Goal: Task Accomplishment & Management: Complete application form

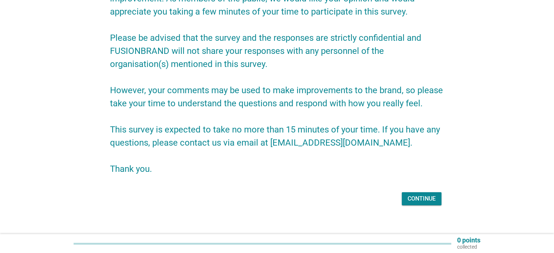
scroll to position [92, 0]
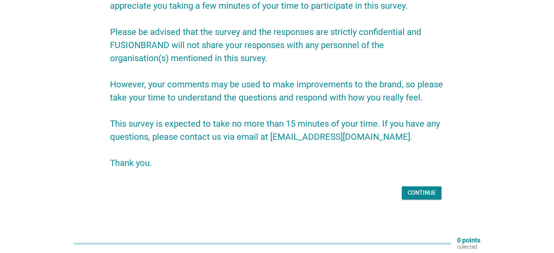
click at [399, 188] on div "Continue" at bounding box center [277, 192] width 334 height 17
click at [408, 195] on div "Continue" at bounding box center [422, 193] width 28 height 9
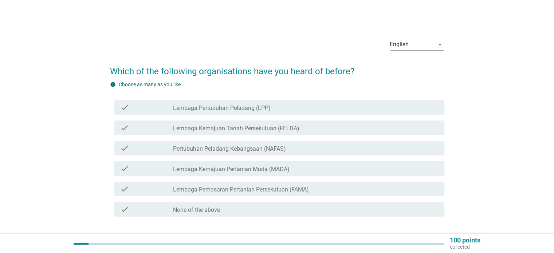
click at [218, 109] on label "Lembaga Pertubuhan Peladang (LPP)" at bounding box center [222, 108] width 98 height 7
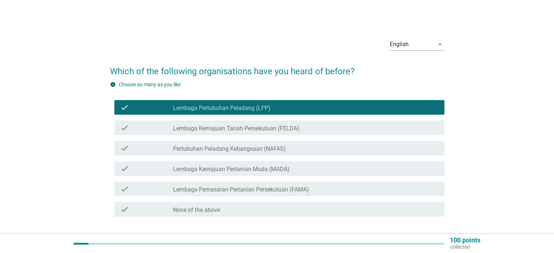
click at [243, 123] on div "check check_box_outline_blank Lembaga Kemajuan Tanah Persekutuan (FELDA)" at bounding box center [279, 128] width 330 height 15
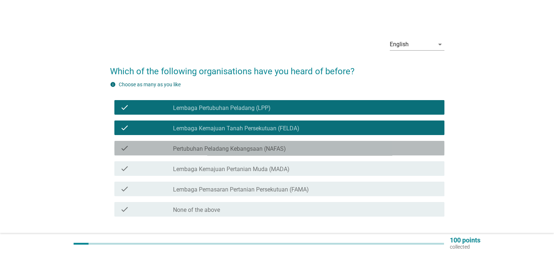
click at [250, 151] on label "Pertubuhan Peladang Kebangsaan (NAFAS)" at bounding box center [229, 148] width 113 height 7
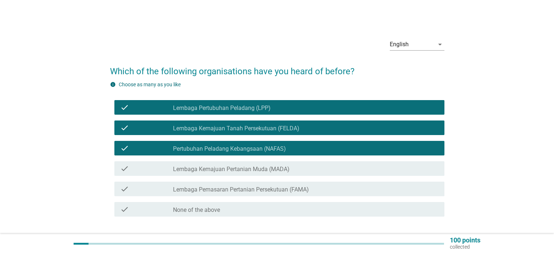
click at [245, 169] on label "Lembaga Kemajuan Pertanian Muda (MADA)" at bounding box center [231, 169] width 117 height 7
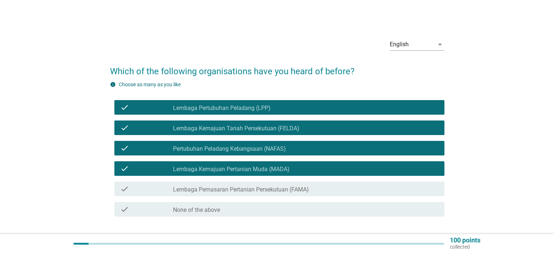
click at [242, 190] on label "Lembaga Pemasaran Pertanian Persekutuan (FAMA)" at bounding box center [241, 189] width 136 height 7
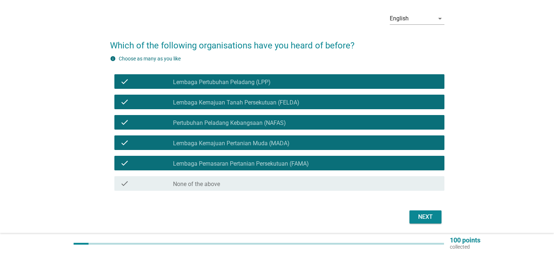
scroll to position [50, 0]
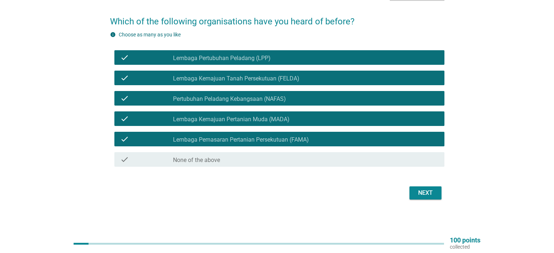
click at [427, 189] on div "Next" at bounding box center [425, 193] width 20 height 9
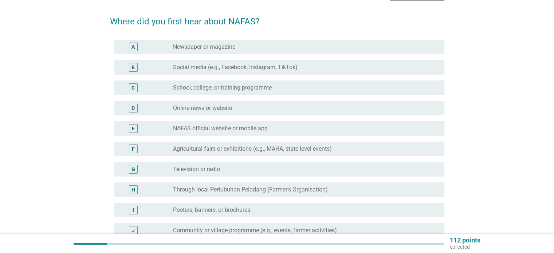
scroll to position [0, 0]
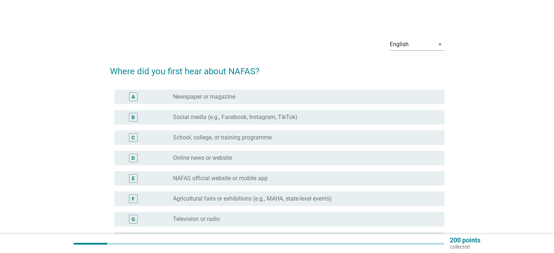
click at [227, 99] on label "Newspaper or magazine" at bounding box center [204, 96] width 62 height 7
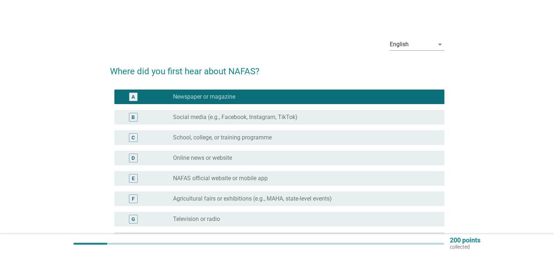
click at [218, 116] on label "Social media (e.g., Facebook, Instagram, TikTok)" at bounding box center [235, 117] width 125 height 7
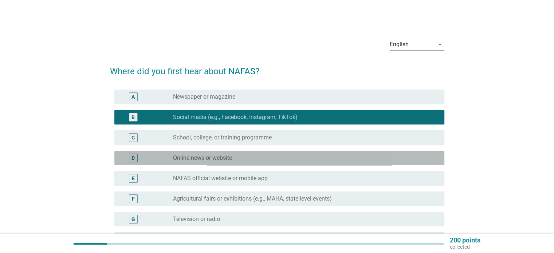
click at [215, 154] on div "radio_button_unchecked Online news or website" at bounding box center [305, 158] width 265 height 9
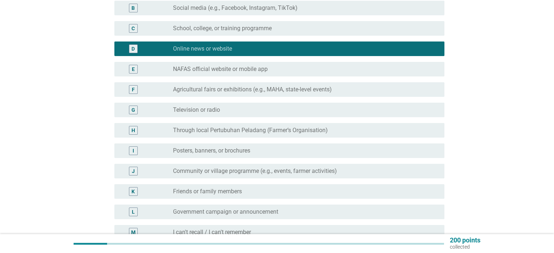
scroll to position [211, 0]
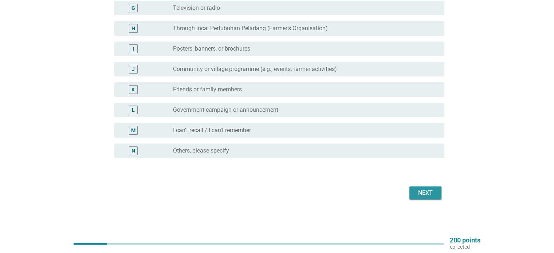
click at [423, 188] on button "Next" at bounding box center [425, 193] width 32 height 13
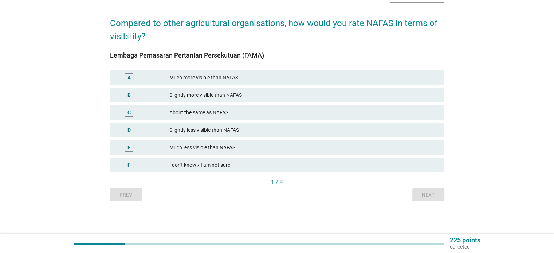
scroll to position [0, 0]
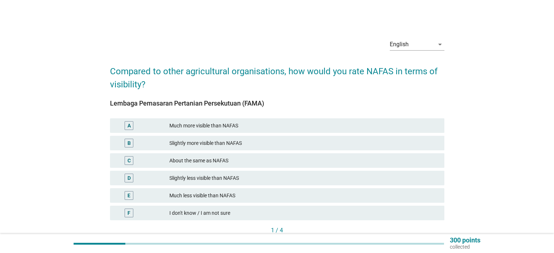
click at [258, 144] on div "Slightly more visible than NAFAS" at bounding box center [303, 143] width 269 height 9
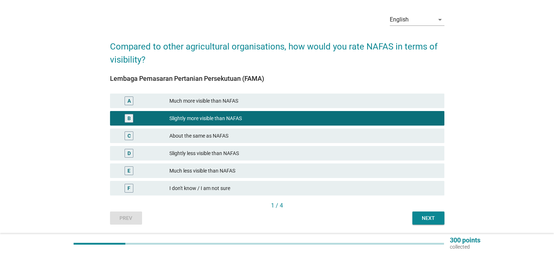
scroll to position [48, 0]
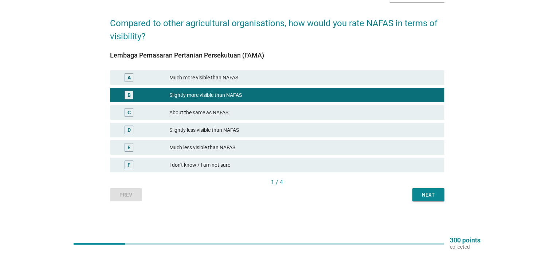
click at [416, 195] on button "Next" at bounding box center [428, 194] width 32 height 13
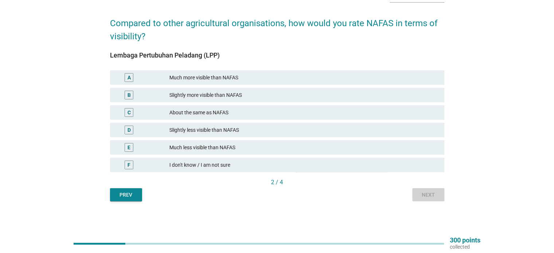
scroll to position [0, 0]
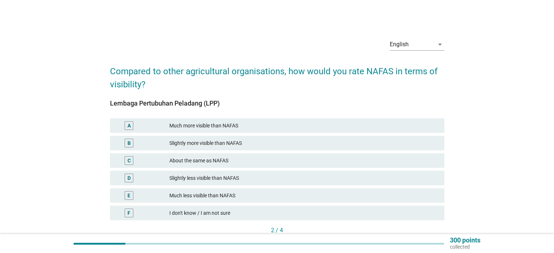
click at [280, 149] on div "B Slightly more visible than NAFAS" at bounding box center [277, 143] width 334 height 15
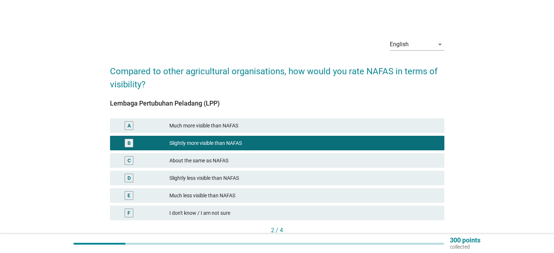
scroll to position [36, 0]
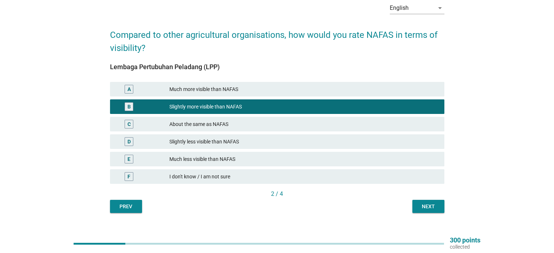
click at [263, 118] on div "C About the same as NAFAS" at bounding box center [277, 124] width 334 height 15
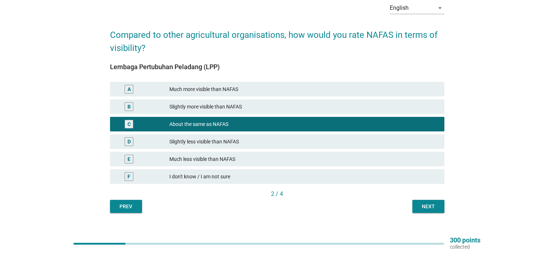
click at [440, 205] on button "Next" at bounding box center [428, 206] width 32 height 13
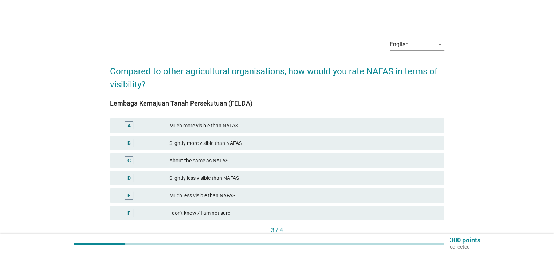
click at [298, 124] on div "Much more visible than NAFAS" at bounding box center [303, 125] width 269 height 9
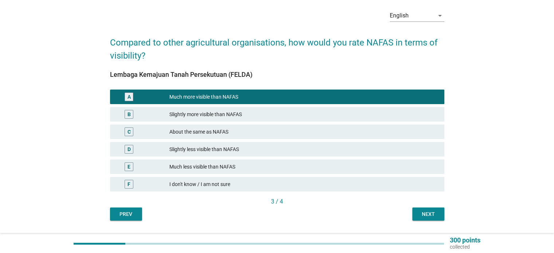
scroll to position [48, 0]
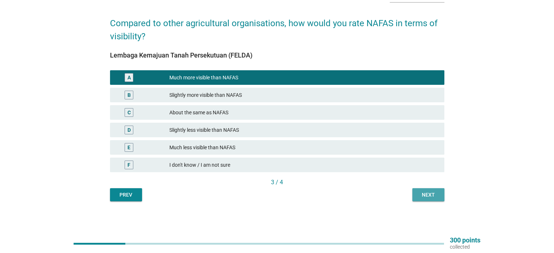
click at [424, 188] on button "Next" at bounding box center [428, 194] width 32 height 13
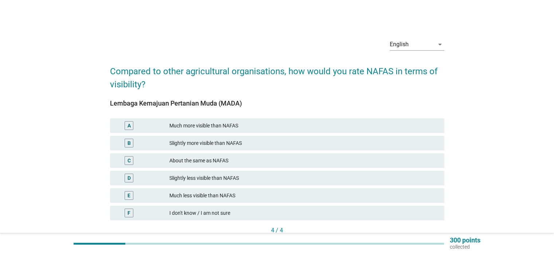
click at [334, 144] on div "Slightly more visible than NAFAS" at bounding box center [303, 143] width 269 height 9
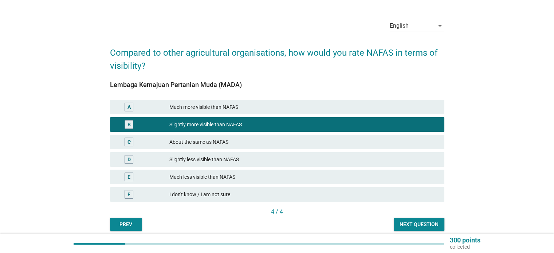
scroll to position [48, 0]
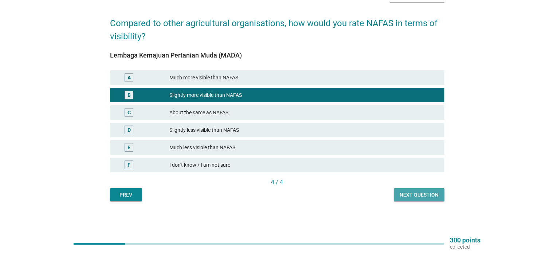
click at [429, 191] on div "Next question" at bounding box center [419, 195] width 39 height 8
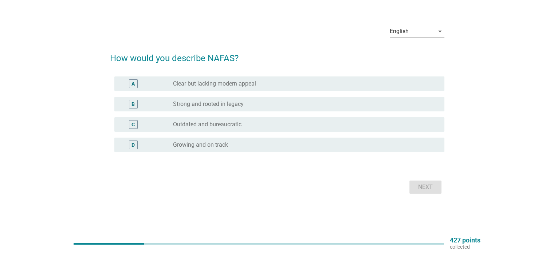
scroll to position [0, 0]
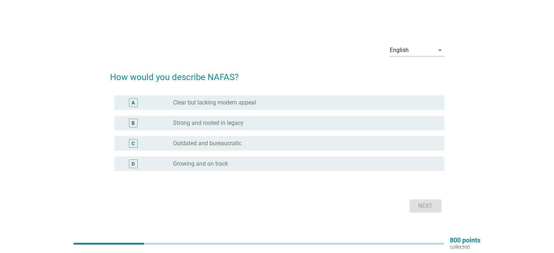
click at [244, 122] on div "radio_button_unchecked Strong and rooted in legacy" at bounding box center [302, 122] width 259 height 7
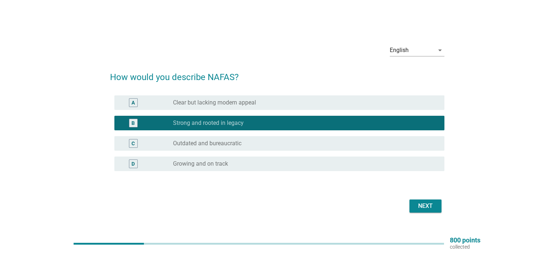
click at [424, 210] on div "Next" at bounding box center [425, 206] width 20 height 9
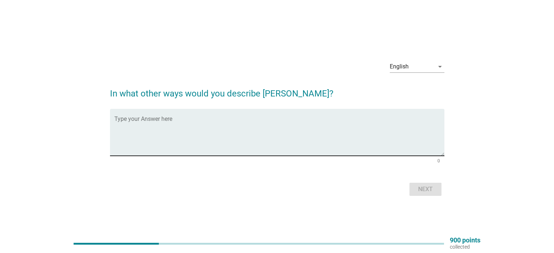
click at [225, 140] on textarea "Type your Answer here" at bounding box center [279, 137] width 330 height 38
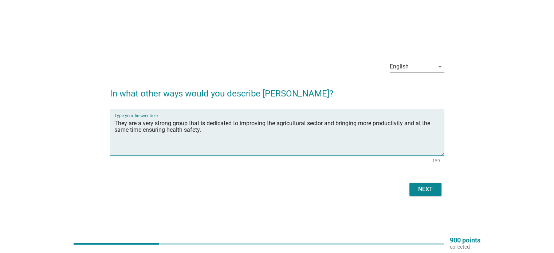
type textarea "They are a very strong group that is dedicated to improving the agricultural se…"
click at [436, 187] on button "Next" at bounding box center [425, 189] width 32 height 13
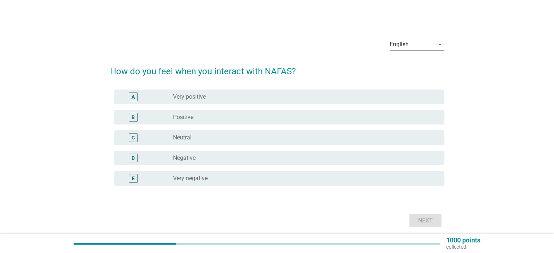
click at [216, 105] on div "A radio_button_unchecked Very positive" at bounding box center [277, 97] width 334 height 20
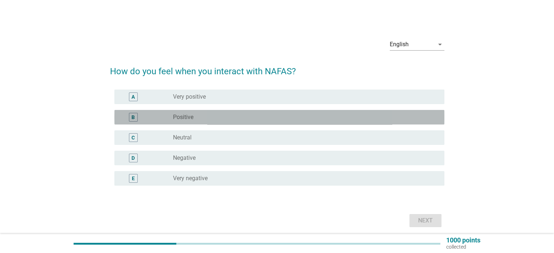
click at [211, 110] on div "B radio_button_unchecked Positive" at bounding box center [279, 117] width 330 height 15
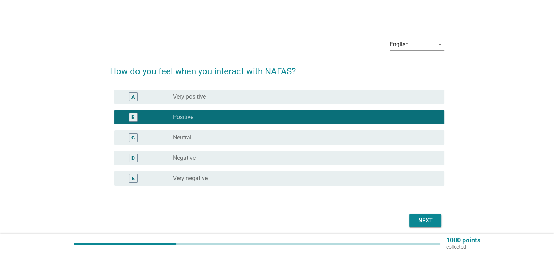
click at [423, 215] on button "Next" at bounding box center [425, 220] width 32 height 13
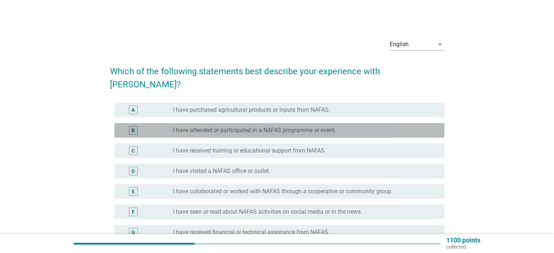
click at [229, 127] on label "I have attended or participated in a NAFAS programme or event." at bounding box center [254, 130] width 163 height 7
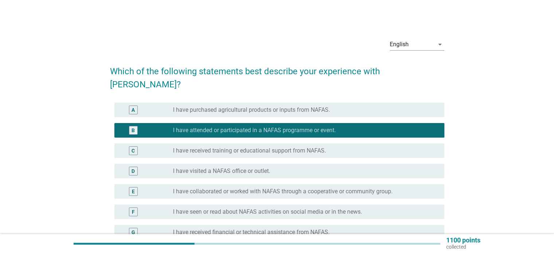
click at [232, 105] on div "A radio_button_unchecked I have purchased agricultural products or inputs from …" at bounding box center [277, 110] width 334 height 20
click at [222, 106] on label "I have purchased agricultural products or inputs from NAFAS." at bounding box center [251, 109] width 157 height 7
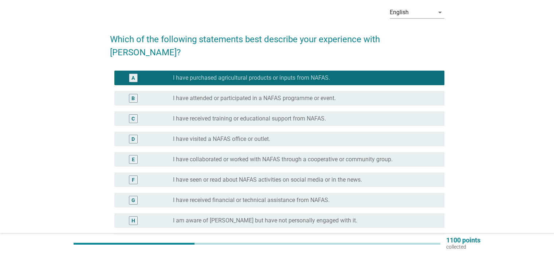
scroll to position [73, 0]
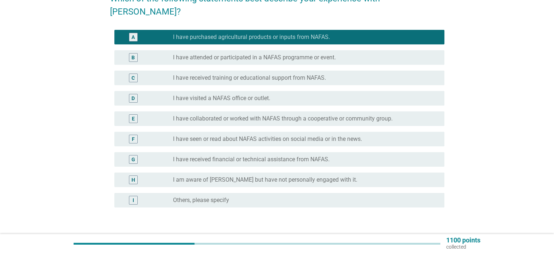
click at [418, 216] on form "Which of the following statements best describe your experience with [PERSON_NA…" at bounding box center [277, 118] width 334 height 267
click at [418, 238] on div "Next" at bounding box center [425, 242] width 20 height 9
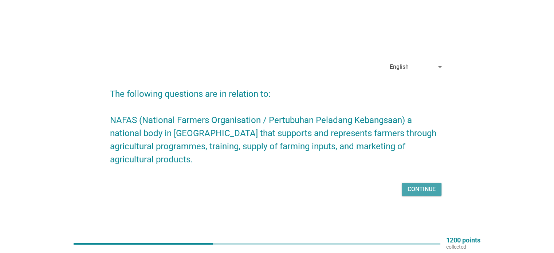
drag, startPoint x: 407, startPoint y: 188, endPoint x: 395, endPoint y: 186, distance: 12.5
click at [408, 189] on div "Continue" at bounding box center [422, 189] width 28 height 9
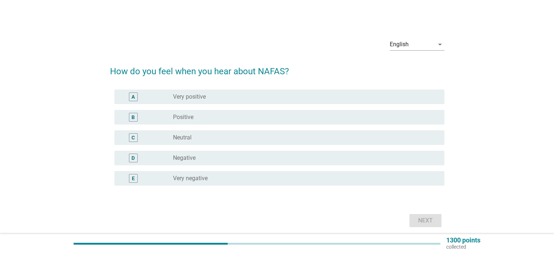
click at [184, 119] on label "Positive" at bounding box center [183, 117] width 20 height 7
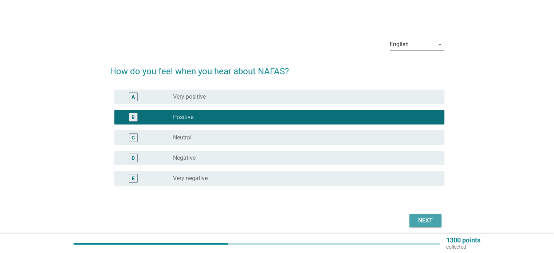
click at [417, 221] on div "Next" at bounding box center [425, 220] width 20 height 9
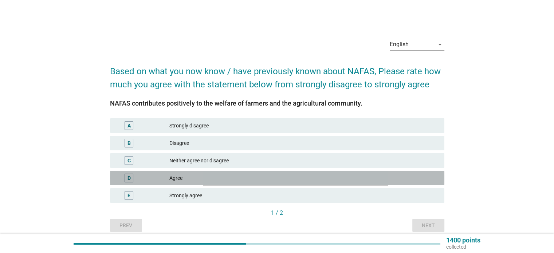
click at [185, 174] on div "Agree" at bounding box center [303, 178] width 269 height 9
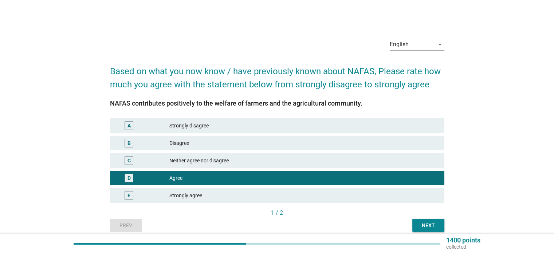
scroll to position [31, 0]
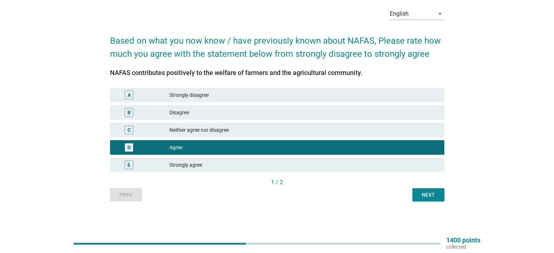
click at [421, 201] on button "Next" at bounding box center [428, 194] width 32 height 13
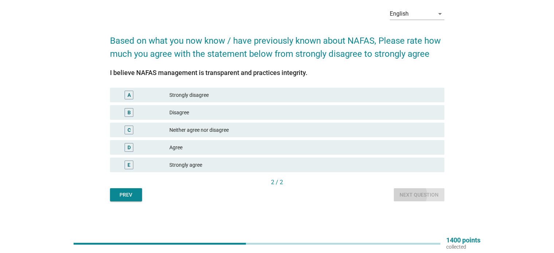
scroll to position [0, 0]
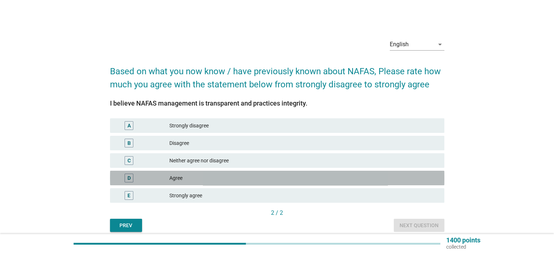
drag, startPoint x: 235, startPoint y: 178, endPoint x: 264, endPoint y: 159, distance: 35.6
click at [235, 178] on div "Agree" at bounding box center [303, 178] width 269 height 9
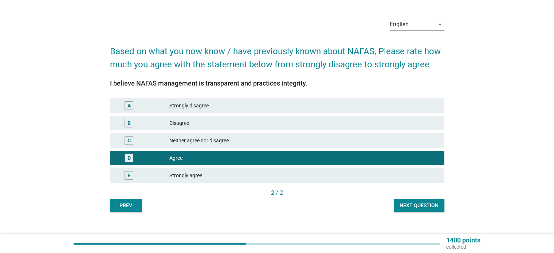
scroll to position [31, 0]
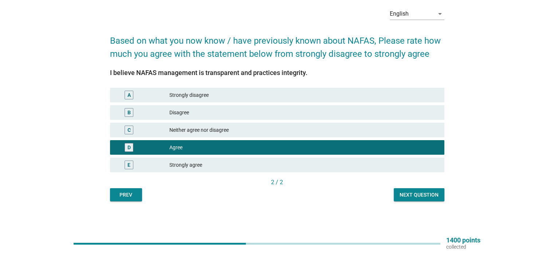
click at [410, 188] on button "Next question" at bounding box center [419, 194] width 51 height 13
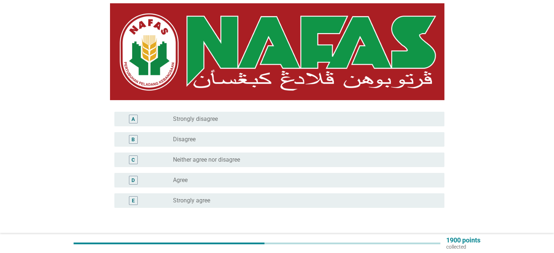
scroll to position [146, 0]
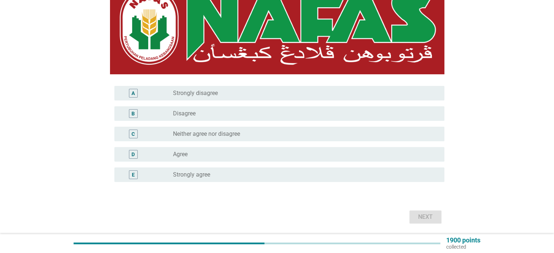
click at [201, 162] on div "D radio_button_unchecked Agree" at bounding box center [277, 154] width 334 height 20
click at [194, 156] on div "radio_button_unchecked Agree" at bounding box center [302, 154] width 259 height 7
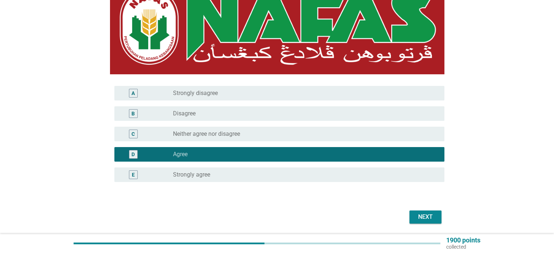
click at [419, 219] on div "Next" at bounding box center [425, 217] width 20 height 9
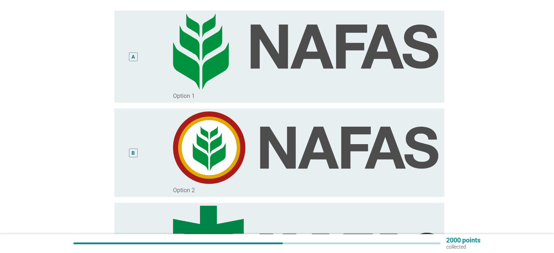
scroll to position [182, 0]
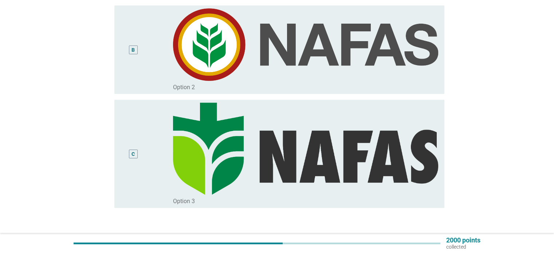
click at [162, 59] on div "B" at bounding box center [146, 49] width 53 height 83
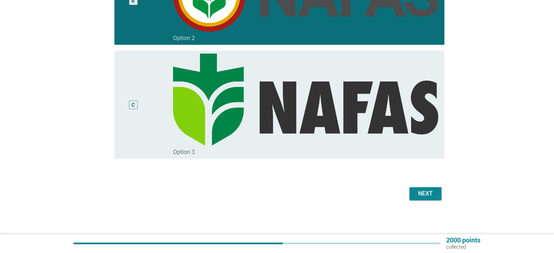
scroll to position [232, 0]
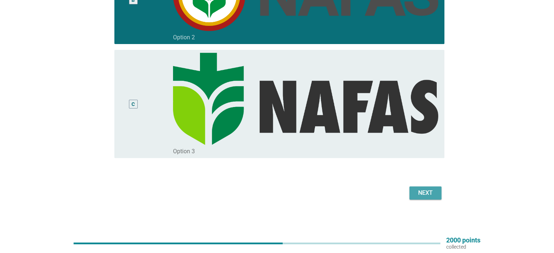
click at [427, 196] on div "Next" at bounding box center [425, 193] width 20 height 9
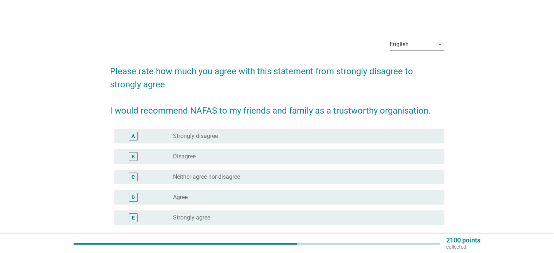
click at [193, 197] on div "radio_button_unchecked Agree" at bounding box center [302, 197] width 259 height 7
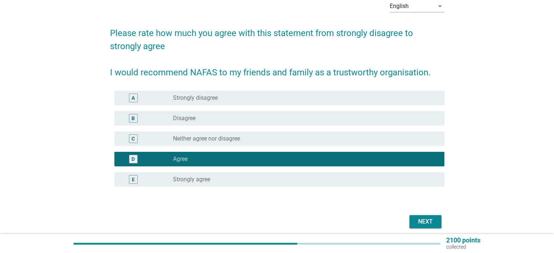
scroll to position [67, 0]
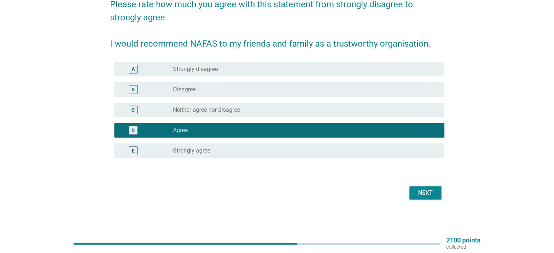
drag, startPoint x: 408, startPoint y: 191, endPoint x: 414, endPoint y: 190, distance: 5.9
click at [408, 191] on div "Next" at bounding box center [277, 192] width 334 height 17
click at [415, 189] on div "Next" at bounding box center [425, 193] width 20 height 9
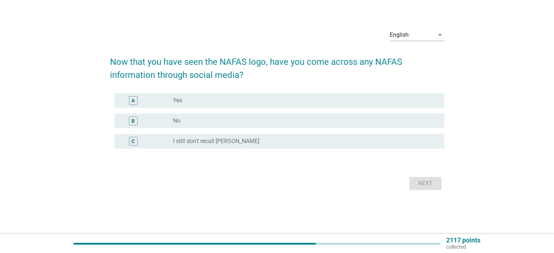
scroll to position [0, 0]
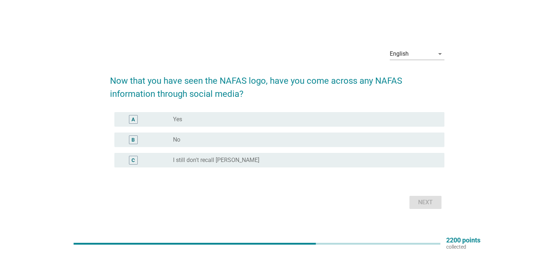
click at [205, 117] on div "radio_button_unchecked Yes" at bounding box center [302, 119] width 259 height 7
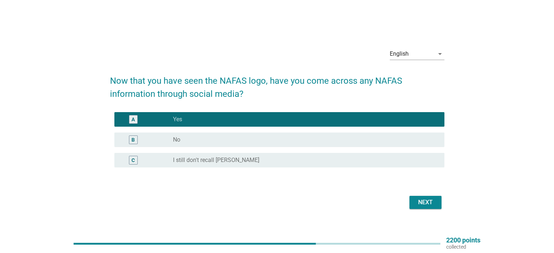
click at [436, 203] on button "Next" at bounding box center [425, 202] width 32 height 13
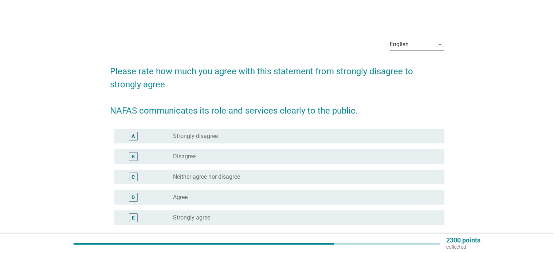
scroll to position [36, 0]
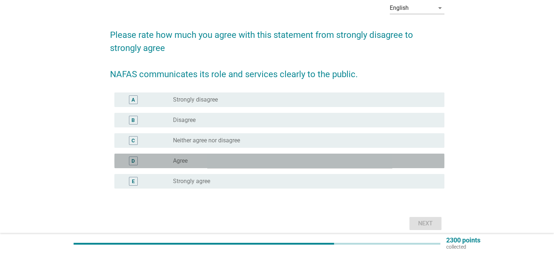
click at [209, 161] on div "radio_button_unchecked Agree" at bounding box center [302, 160] width 259 height 7
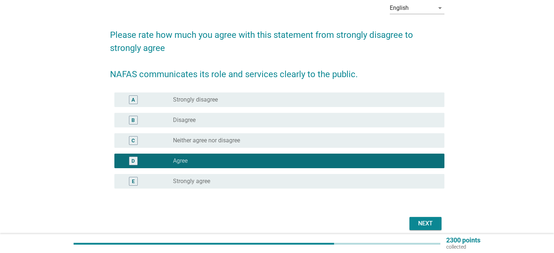
click at [417, 220] on div "Next" at bounding box center [425, 223] width 20 height 9
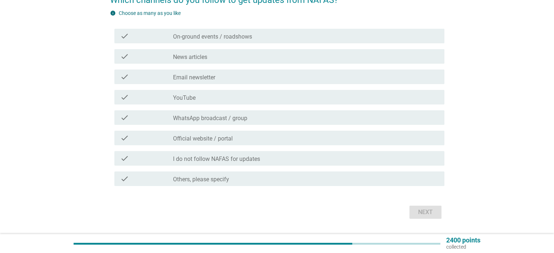
scroll to position [73, 0]
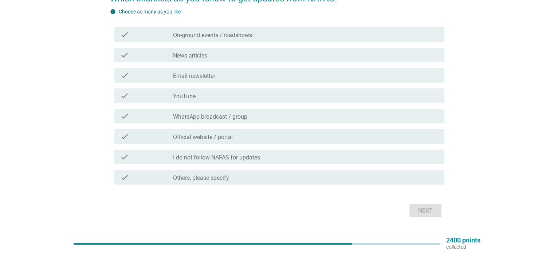
click at [183, 100] on div "check check_box_outline_blank YouTube" at bounding box center [279, 96] width 330 height 15
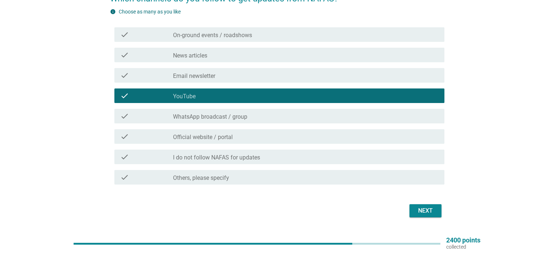
click at [192, 59] on label "News articles" at bounding box center [190, 55] width 34 height 7
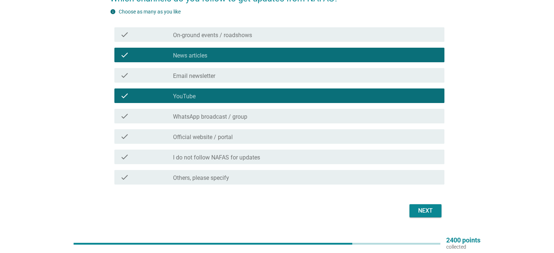
click at [200, 141] on div "check check_box_outline_blank Official website / portal" at bounding box center [279, 136] width 330 height 15
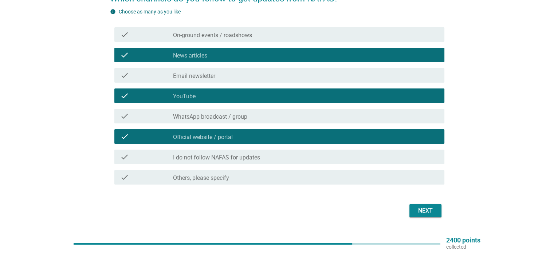
click at [211, 121] on div "check check_box_outline_blank WhatsApp broadcast / group" at bounding box center [279, 116] width 330 height 15
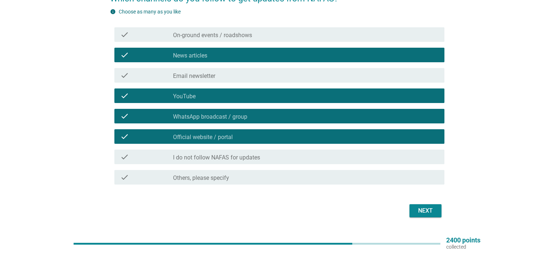
click at [211, 121] on div "check check_box_outline_blank WhatsApp broadcast / group" at bounding box center [279, 116] width 330 height 15
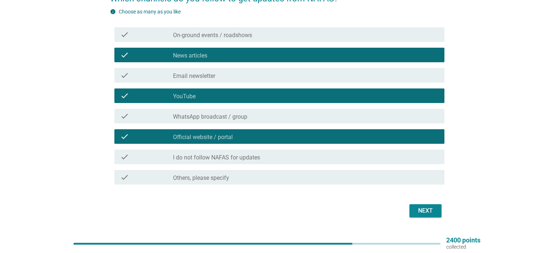
click at [251, 75] on div "check_box_outline_blank Email newsletter" at bounding box center [305, 75] width 265 height 9
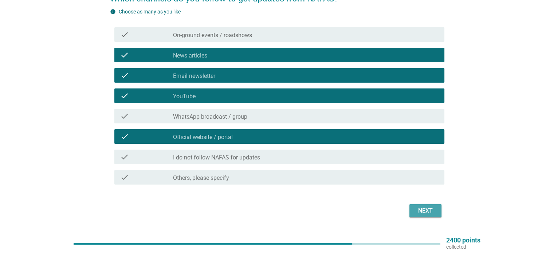
click at [417, 205] on button "Next" at bounding box center [425, 210] width 32 height 13
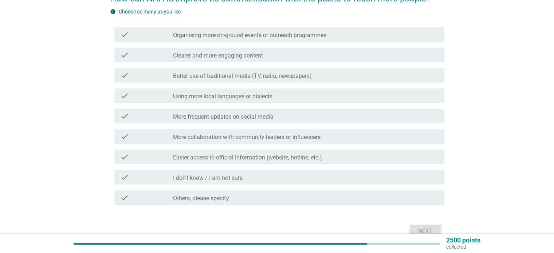
click at [208, 96] on label "Using more local languages or dialects" at bounding box center [222, 96] width 99 height 7
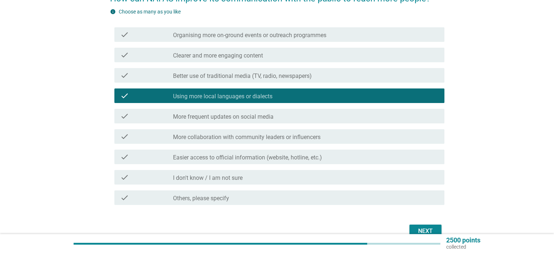
click at [203, 119] on label "More frequent updates on social media" at bounding box center [223, 116] width 101 height 7
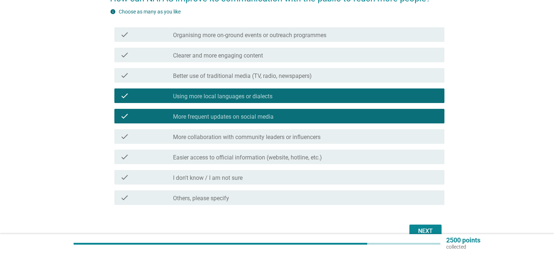
click at [204, 100] on div "check check_box Using more local languages or dialects" at bounding box center [279, 96] width 330 height 15
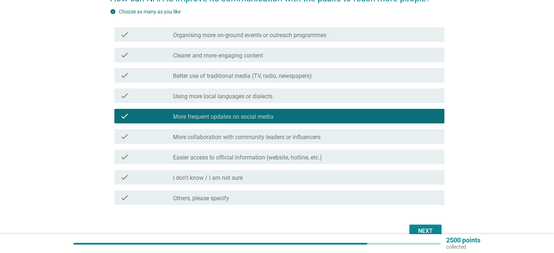
click at [214, 157] on label "Easier access to official information (website, hotline, etc.)" at bounding box center [247, 157] width 149 height 7
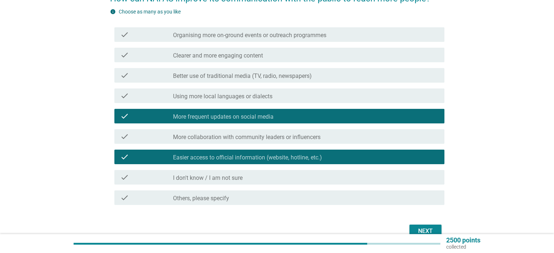
click at [199, 34] on label "Organising more on-ground events or outreach programmes" at bounding box center [249, 35] width 153 height 7
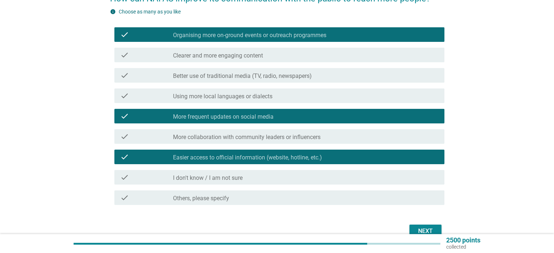
click at [201, 55] on label "Clearer and more engaging content" at bounding box center [218, 55] width 90 height 7
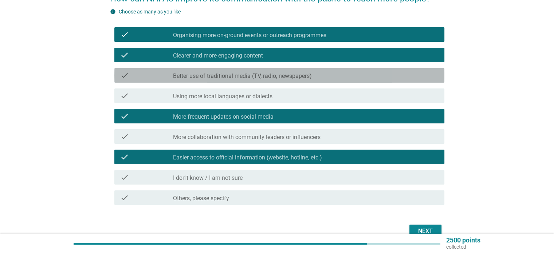
click at [199, 70] on div "check check_box_outline_blank Better use of traditional media (TV, radio, newsp…" at bounding box center [279, 75] width 330 height 15
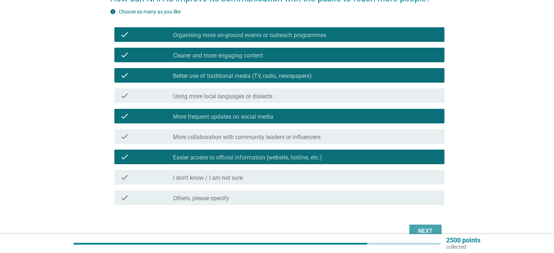
click at [425, 225] on button "Next" at bounding box center [425, 231] width 32 height 13
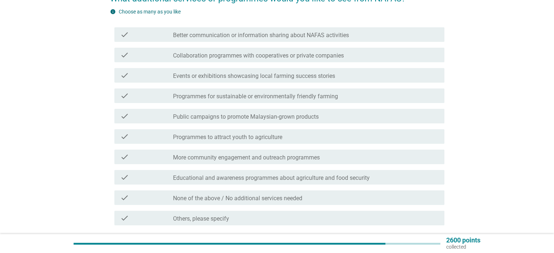
click at [195, 41] on div "check check_box_outline_blank Better communication or information sharing about…" at bounding box center [279, 34] width 330 height 15
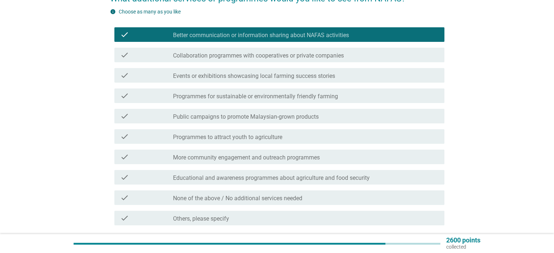
click at [197, 100] on label "Programmes for sustainable or environmentally friendly farming" at bounding box center [255, 96] width 165 height 7
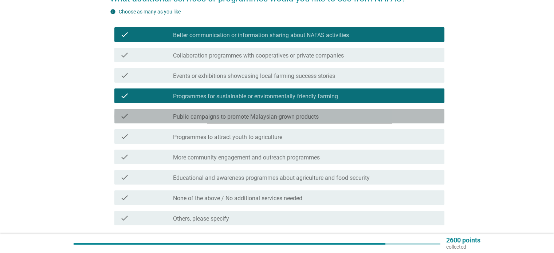
click at [208, 120] on label "Public campaigns to promote Malaysian-grown products" at bounding box center [246, 116] width 146 height 7
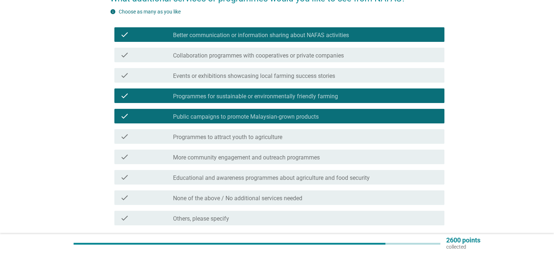
click at [217, 176] on label "Educational and awareness programmes about agriculture and food security" at bounding box center [271, 177] width 197 height 7
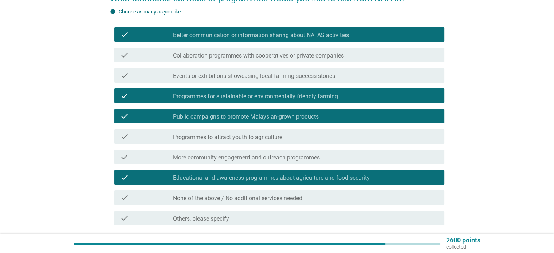
click at [227, 154] on label "More community engagement and outreach programmes" at bounding box center [246, 157] width 147 height 7
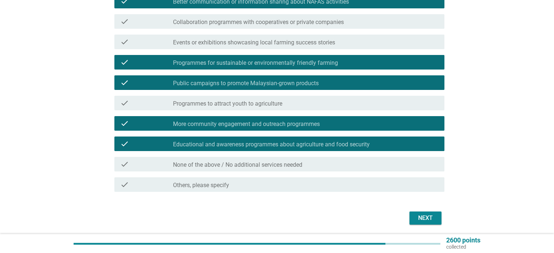
scroll to position [132, 0]
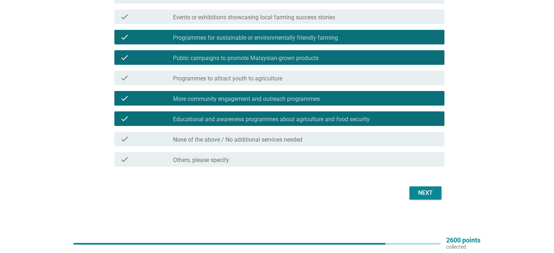
click at [419, 189] on div "Next" at bounding box center [425, 193] width 20 height 9
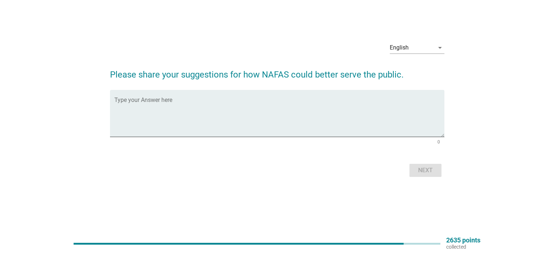
scroll to position [0, 0]
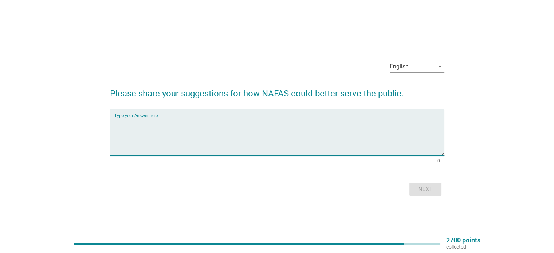
click at [178, 129] on textarea "Type your Answer here" at bounding box center [279, 137] width 330 height 38
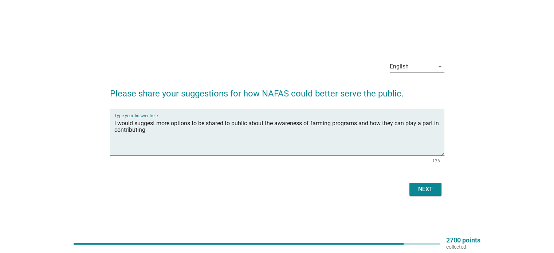
click at [381, 121] on textarea "I would suggest more options to be shared to public about the awareness of farm…" at bounding box center [279, 137] width 330 height 38
click at [385, 119] on textarea "I would suggest more options to be shared to public about the awareness of farm…" at bounding box center [279, 137] width 330 height 38
click at [201, 131] on textarea "I would suggest more options to be shared to public about the awareness of farm…" at bounding box center [279, 137] width 330 height 38
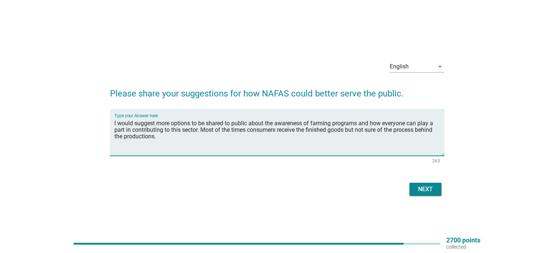
type textarea "I would suggest more options to be shared to public about the awareness of farm…"
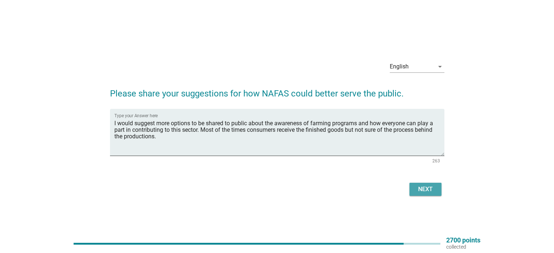
click at [431, 189] on div "Next" at bounding box center [425, 189] width 20 height 9
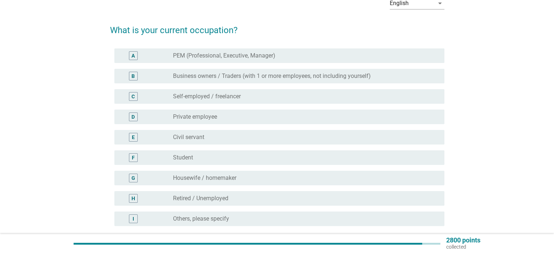
scroll to position [73, 0]
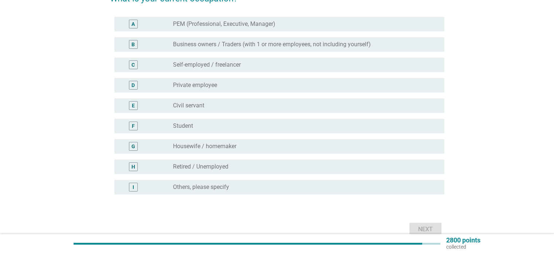
click at [201, 90] on div "D radio_button_unchecked Private employee" at bounding box center [279, 85] width 330 height 15
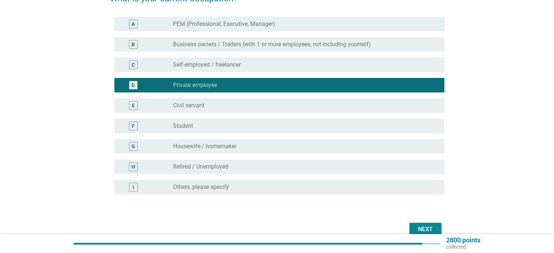
click at [411, 224] on button "Next" at bounding box center [425, 229] width 32 height 13
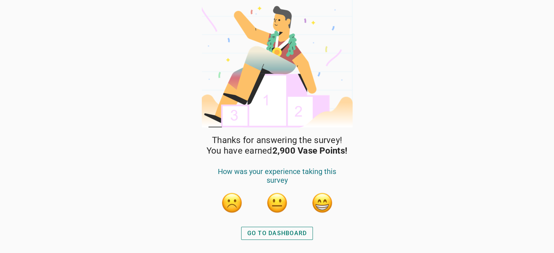
drag, startPoint x: 250, startPoint y: 221, endPoint x: 255, endPoint y: 230, distance: 10.4
click at [255, 230] on div "Thanks for answering the survey! You have earned 2,900 Vase Points! How was you…" at bounding box center [277, 194] width 153 height 118
click at [255, 230] on div "GO TO DASHBOARD" at bounding box center [277, 233] width 60 height 9
